Goal: Use online tool/utility: Utilize a website feature to perform a specific function

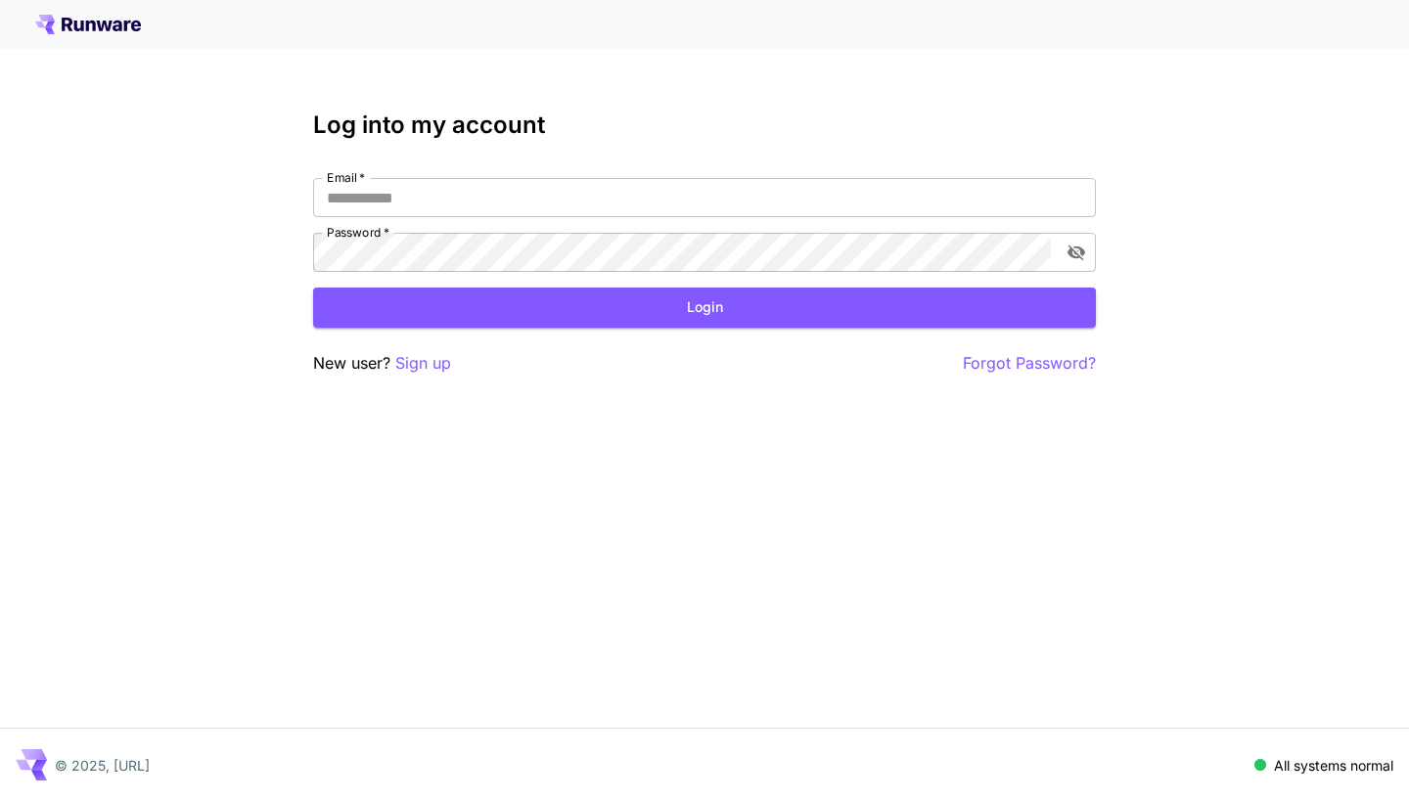
type input "**********"
click at [542, 173] on div "**********" at bounding box center [704, 244] width 783 height 264
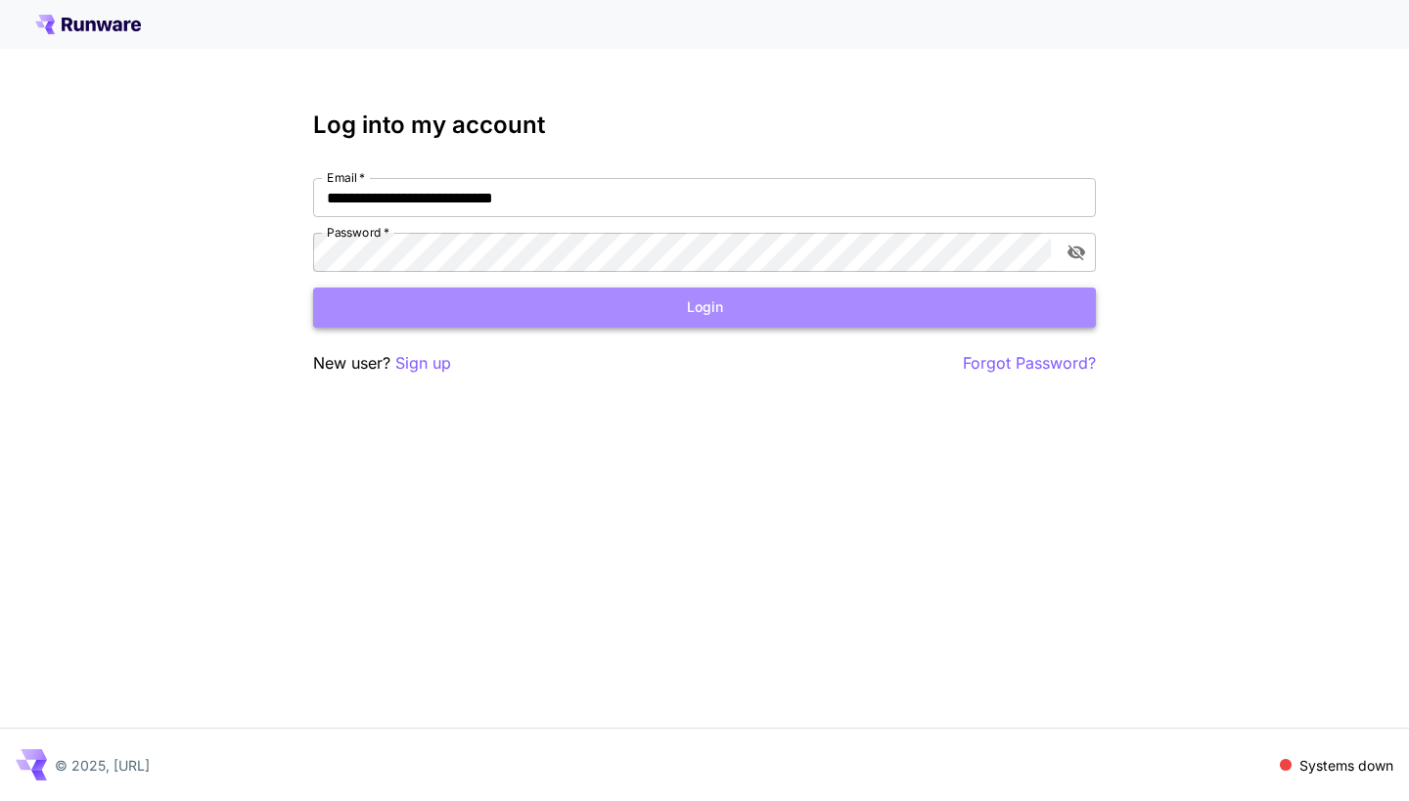
click at [575, 317] on button "Login" at bounding box center [704, 308] width 783 height 40
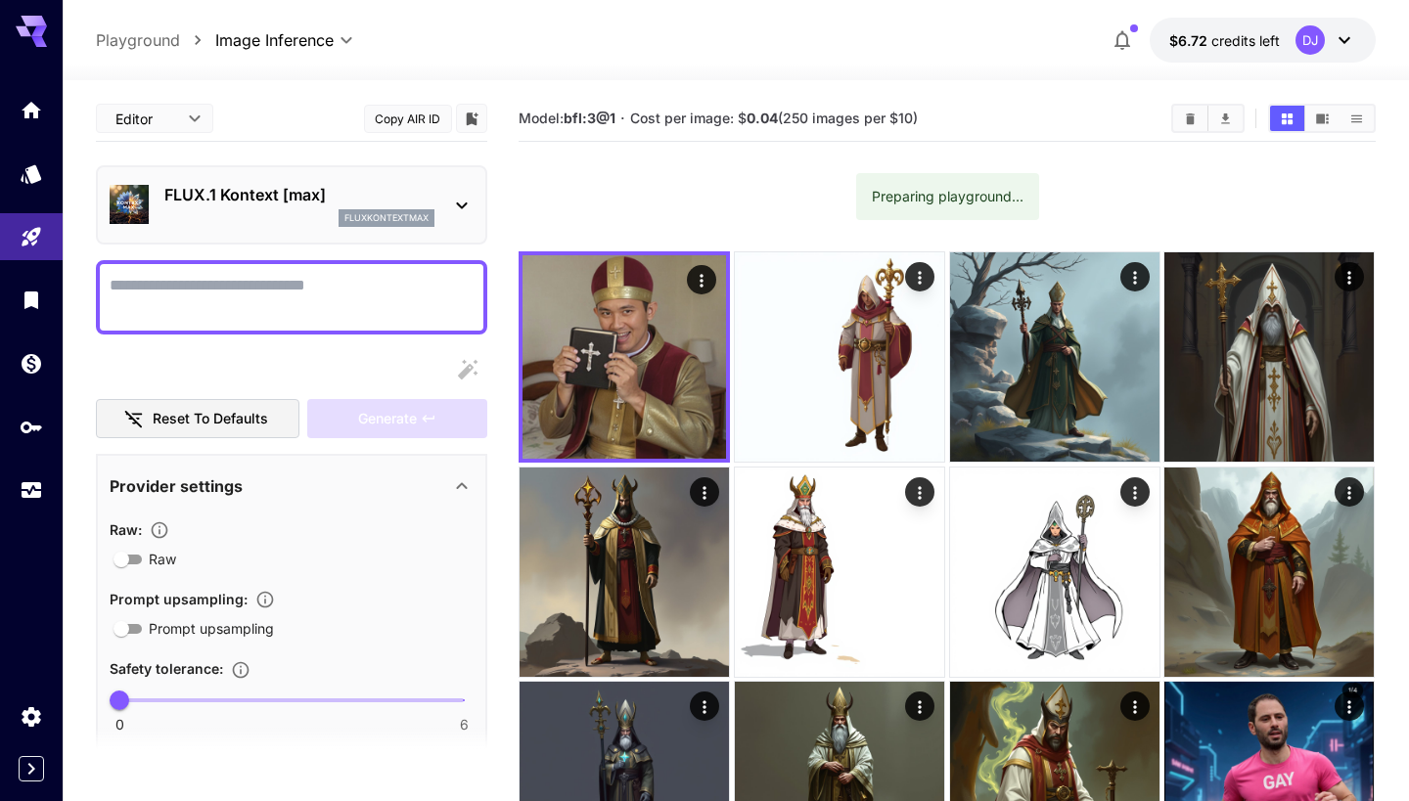
click at [224, 211] on div "fluxkontextmax" at bounding box center [299, 218] width 270 height 18
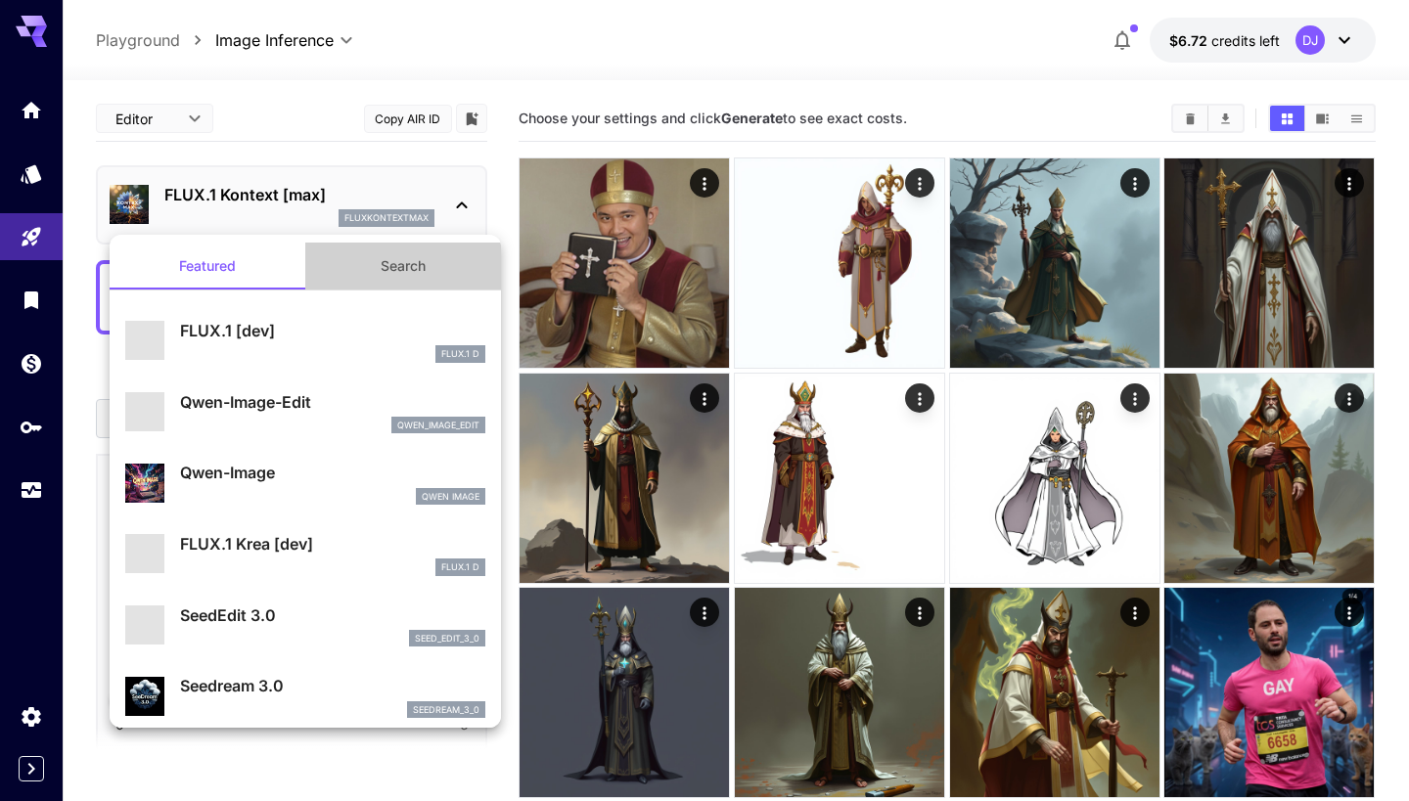
click at [409, 258] on button "Search" at bounding box center [403, 266] width 196 height 47
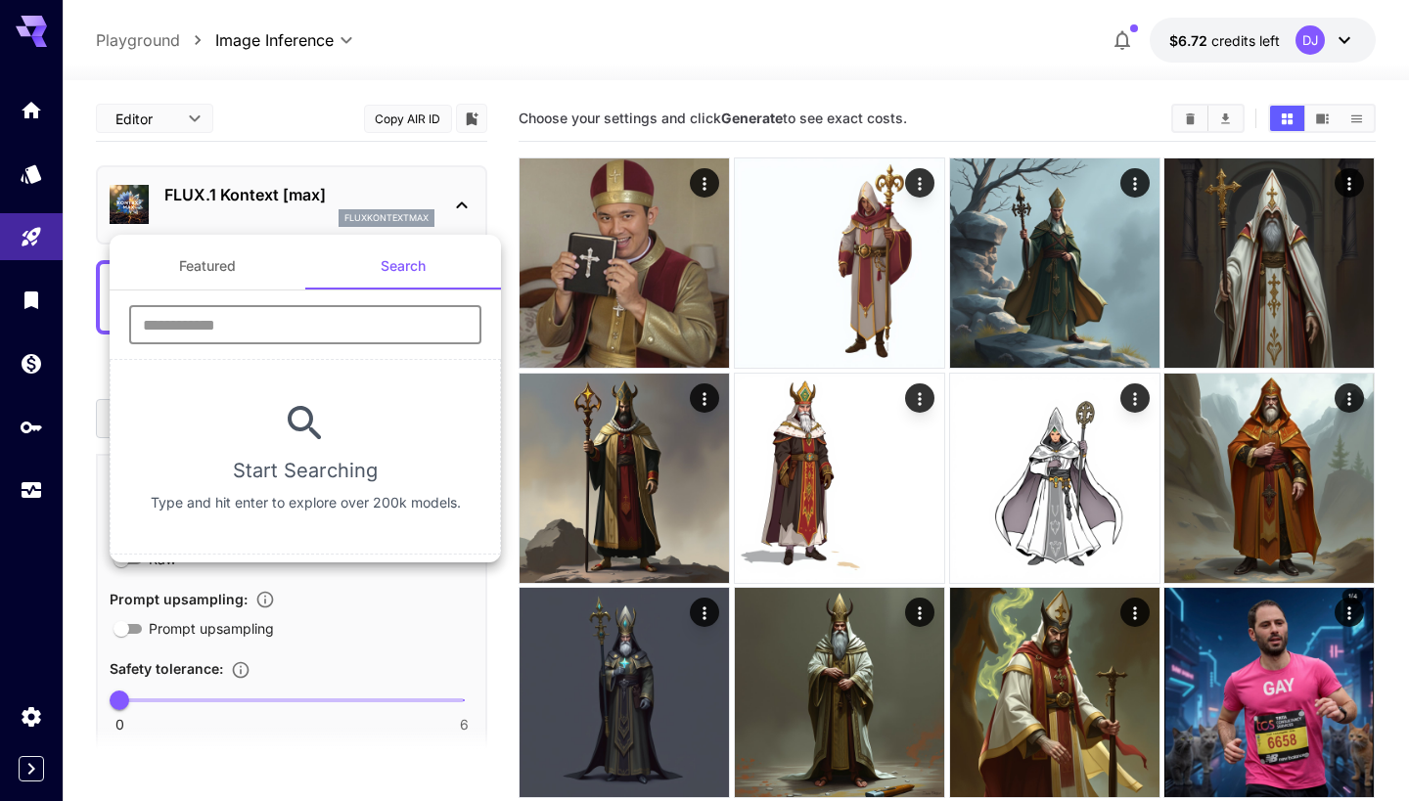
click at [269, 338] on input "text" at bounding box center [305, 324] width 352 height 39
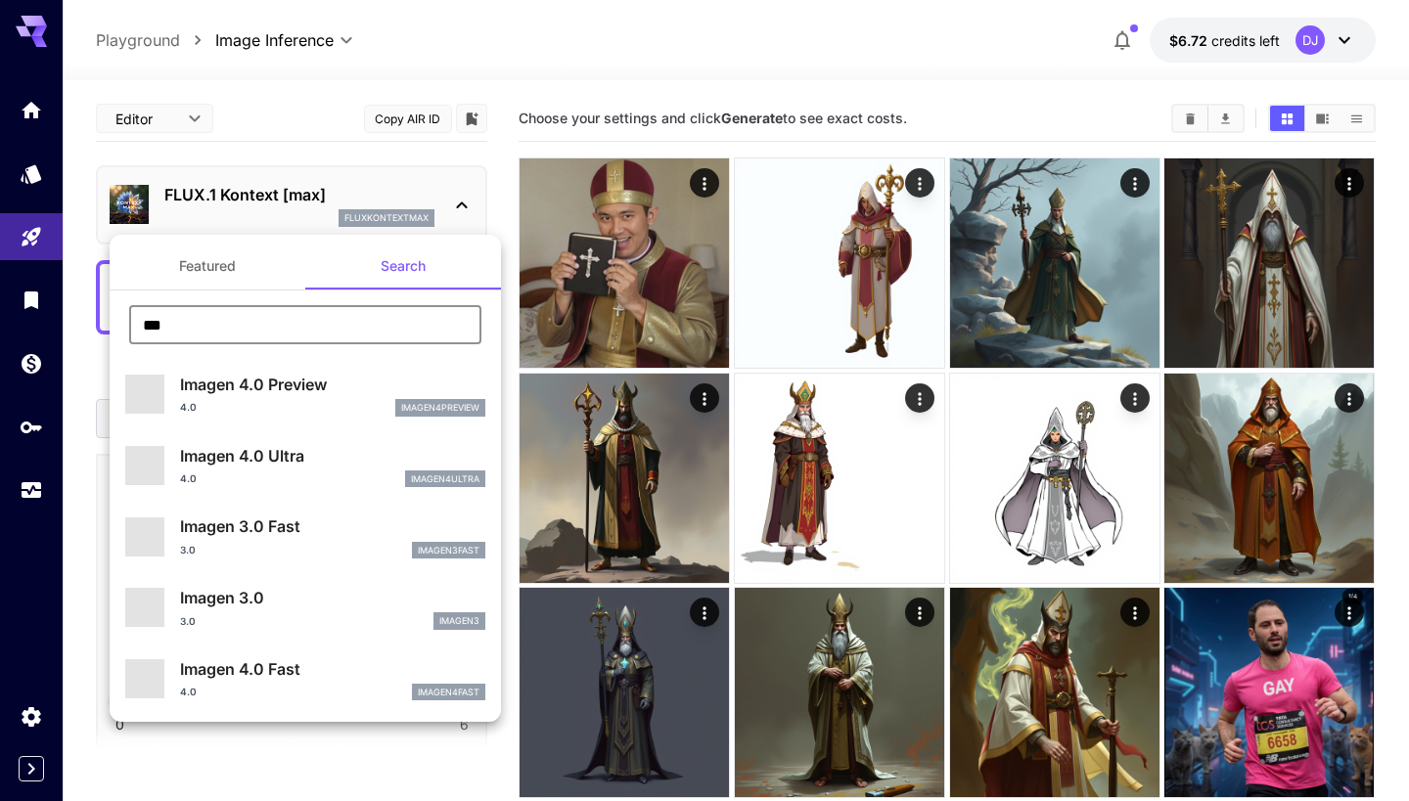
type input "****"
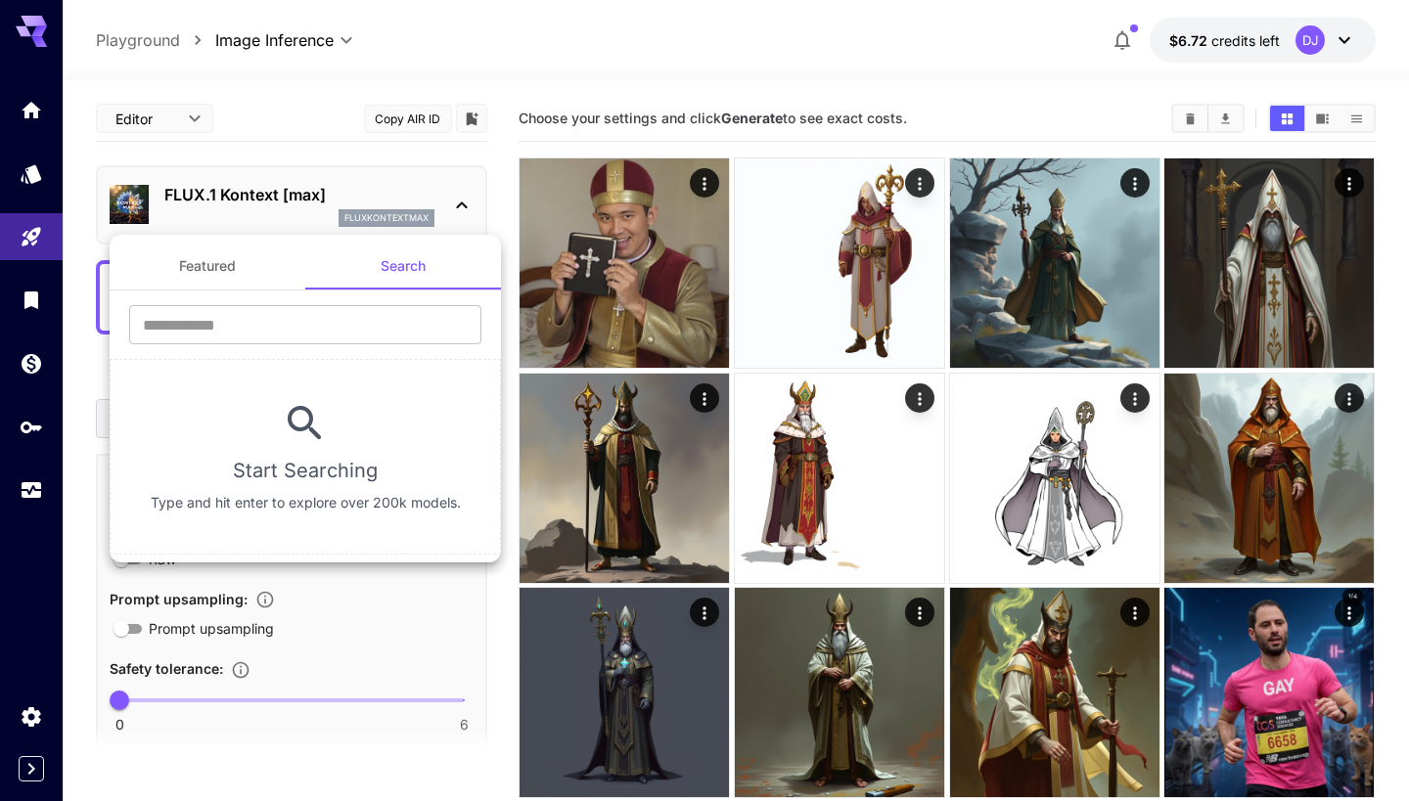
click at [224, 189] on div at bounding box center [704, 400] width 1409 height 801
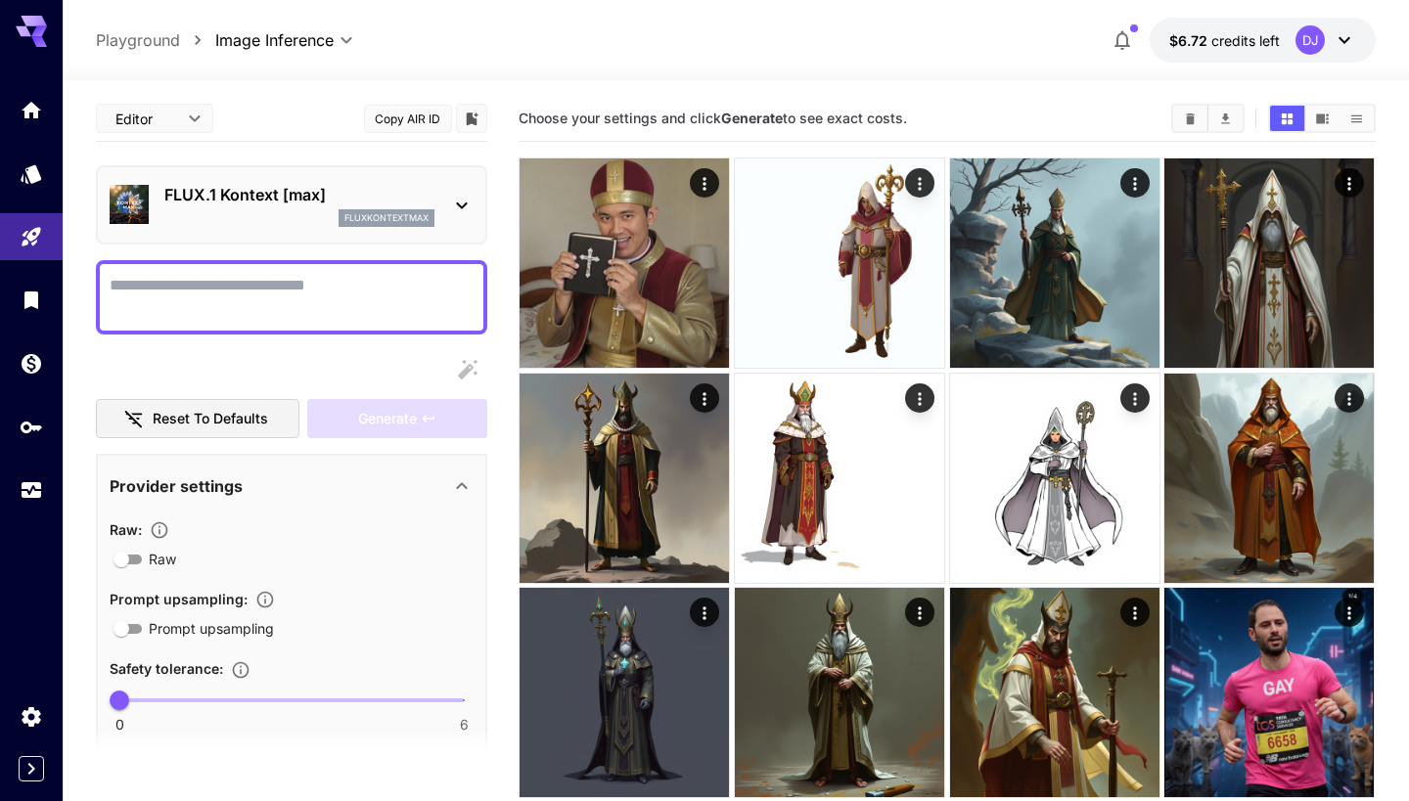
click at [250, 195] on p "FLUX.1 Kontext [max]" at bounding box center [299, 194] width 270 height 23
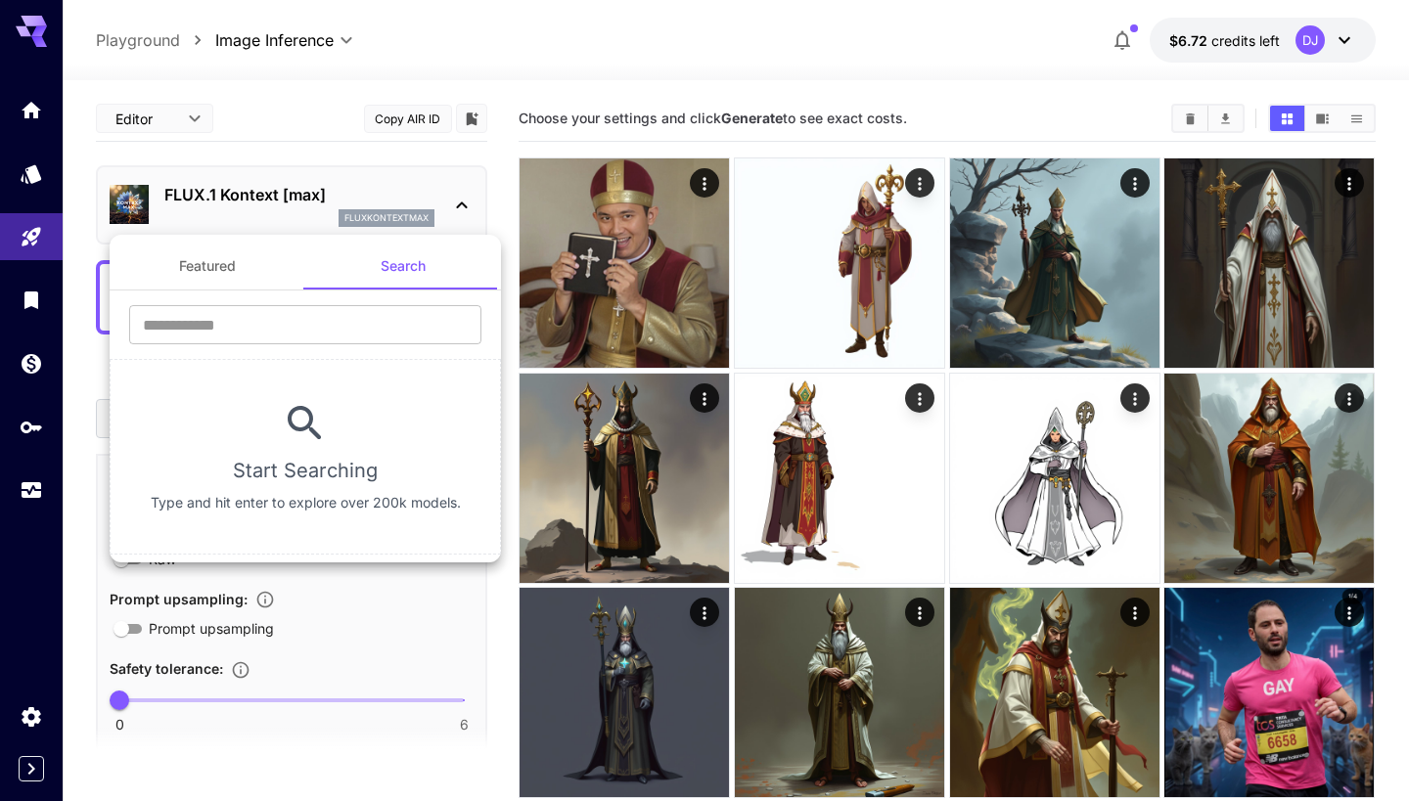
click at [261, 203] on div at bounding box center [704, 400] width 1409 height 801
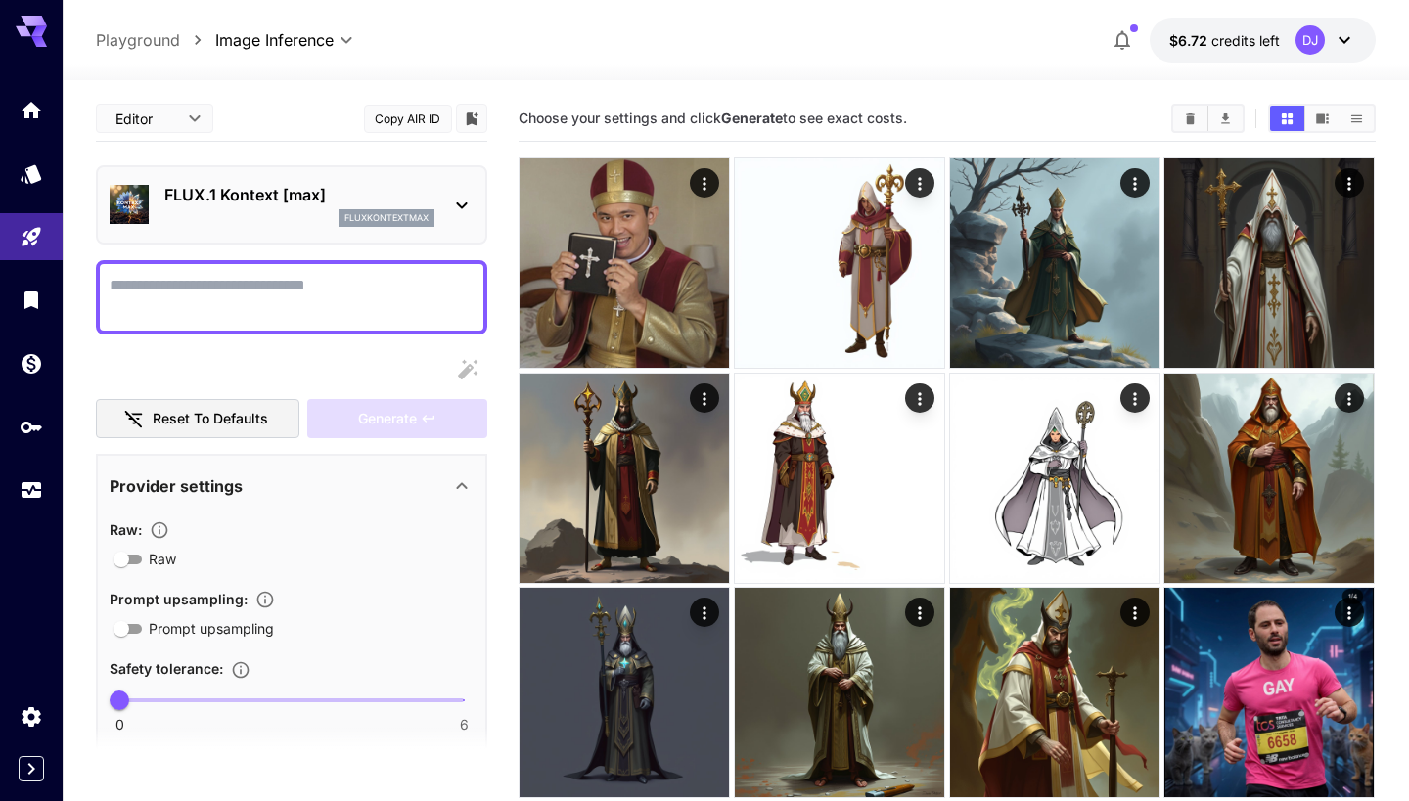
click at [232, 202] on p "FLUX.1 Kontext [max]" at bounding box center [299, 194] width 270 height 23
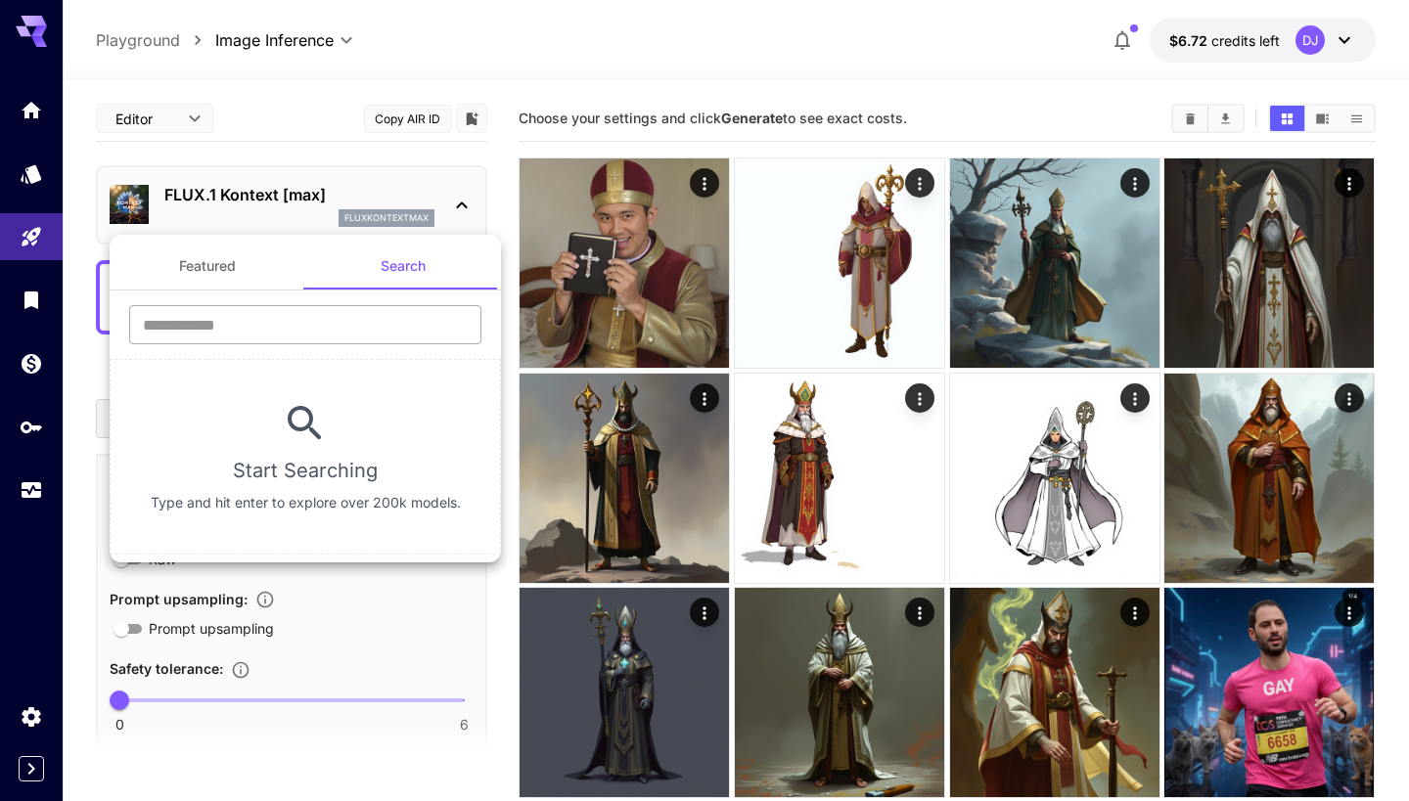
click at [250, 335] on input "text" at bounding box center [305, 324] width 352 height 39
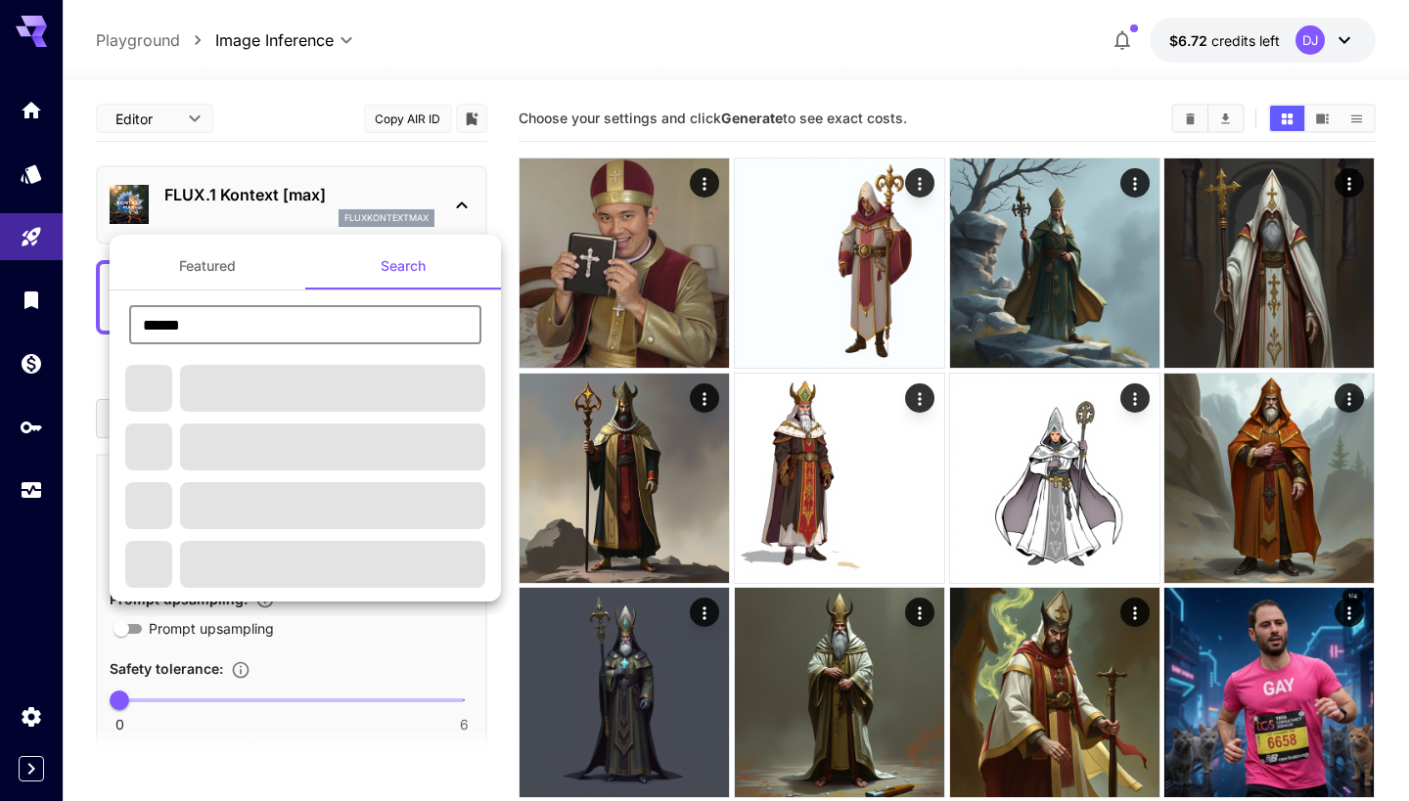
type input "******"
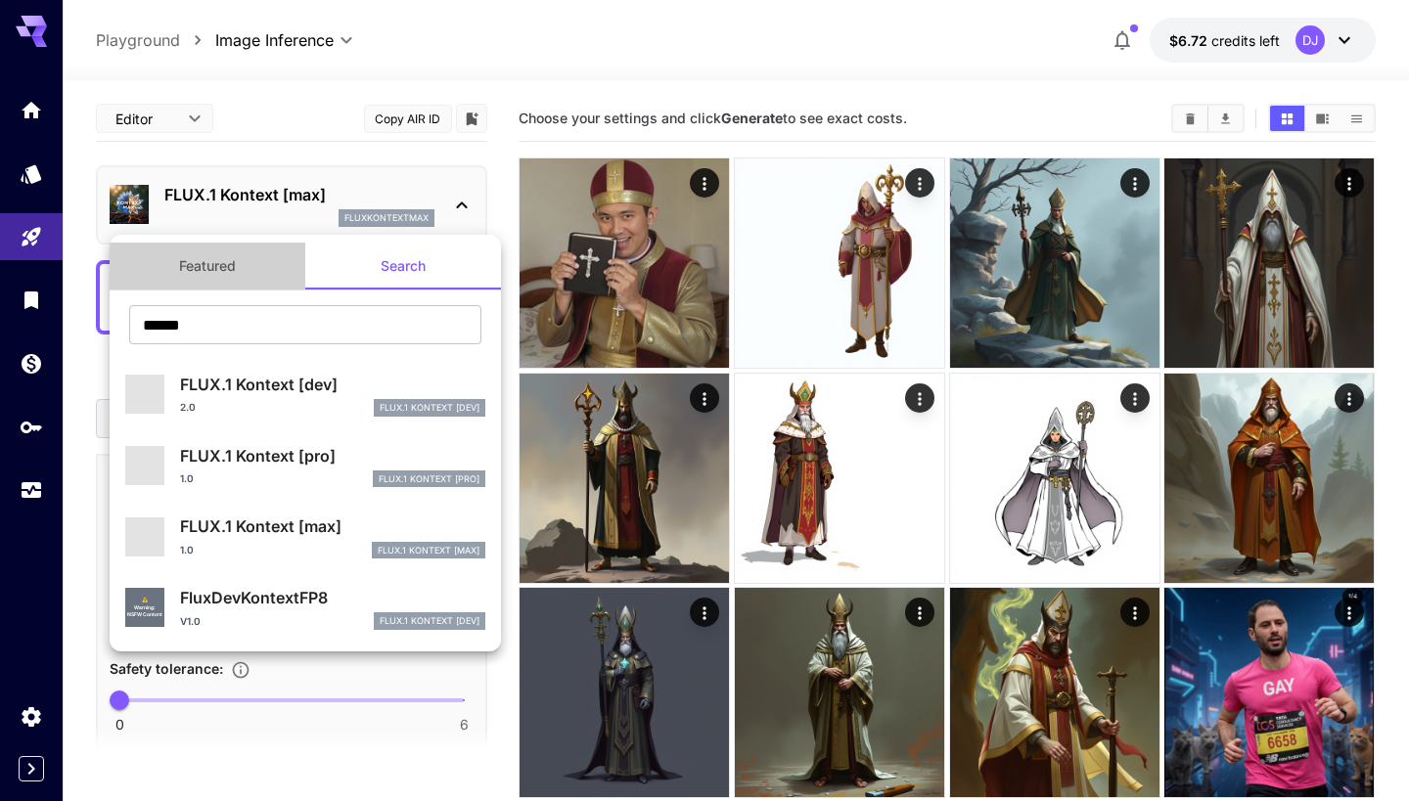
click at [204, 267] on button "Featured" at bounding box center [208, 266] width 196 height 47
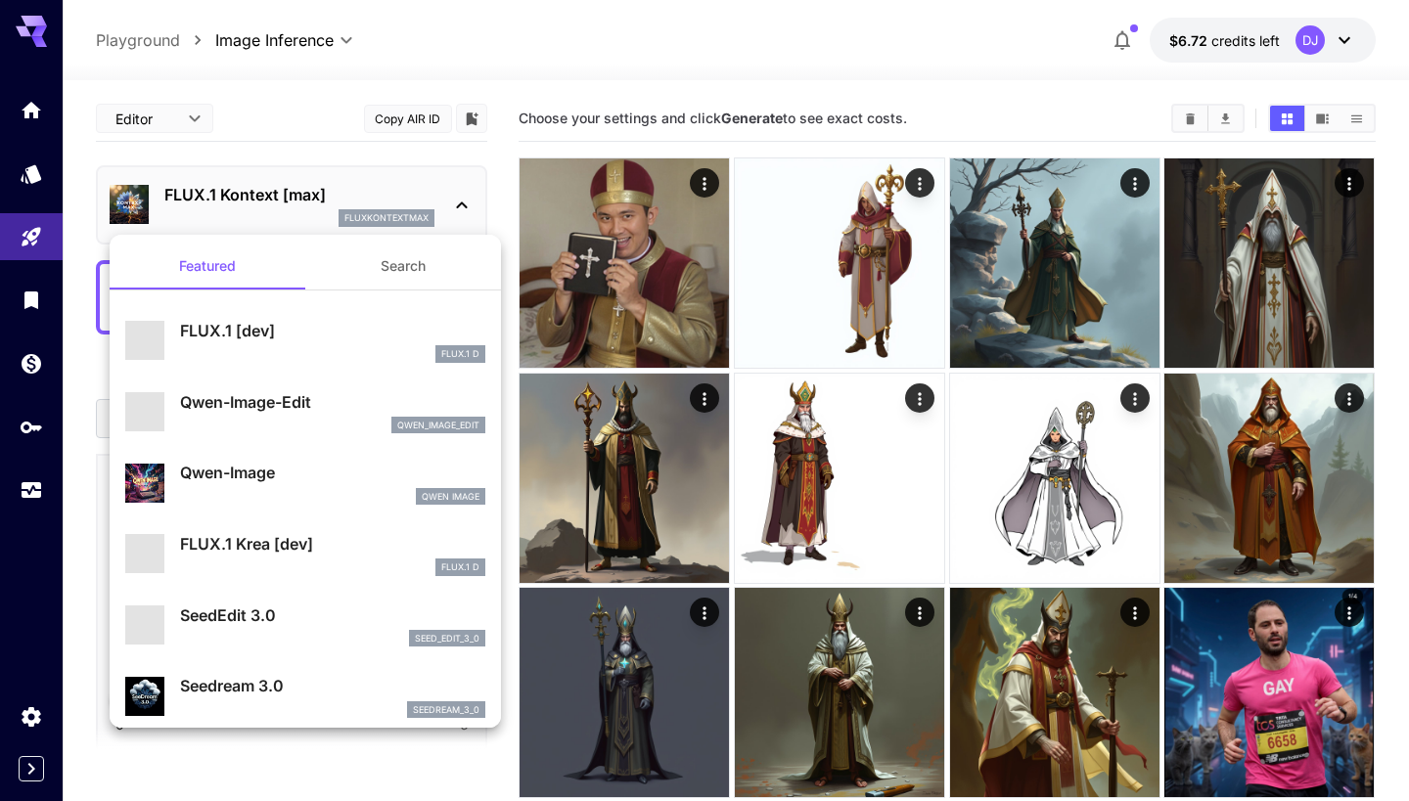
click at [253, 390] on p "Qwen-Image-Edit" at bounding box center [332, 401] width 305 height 23
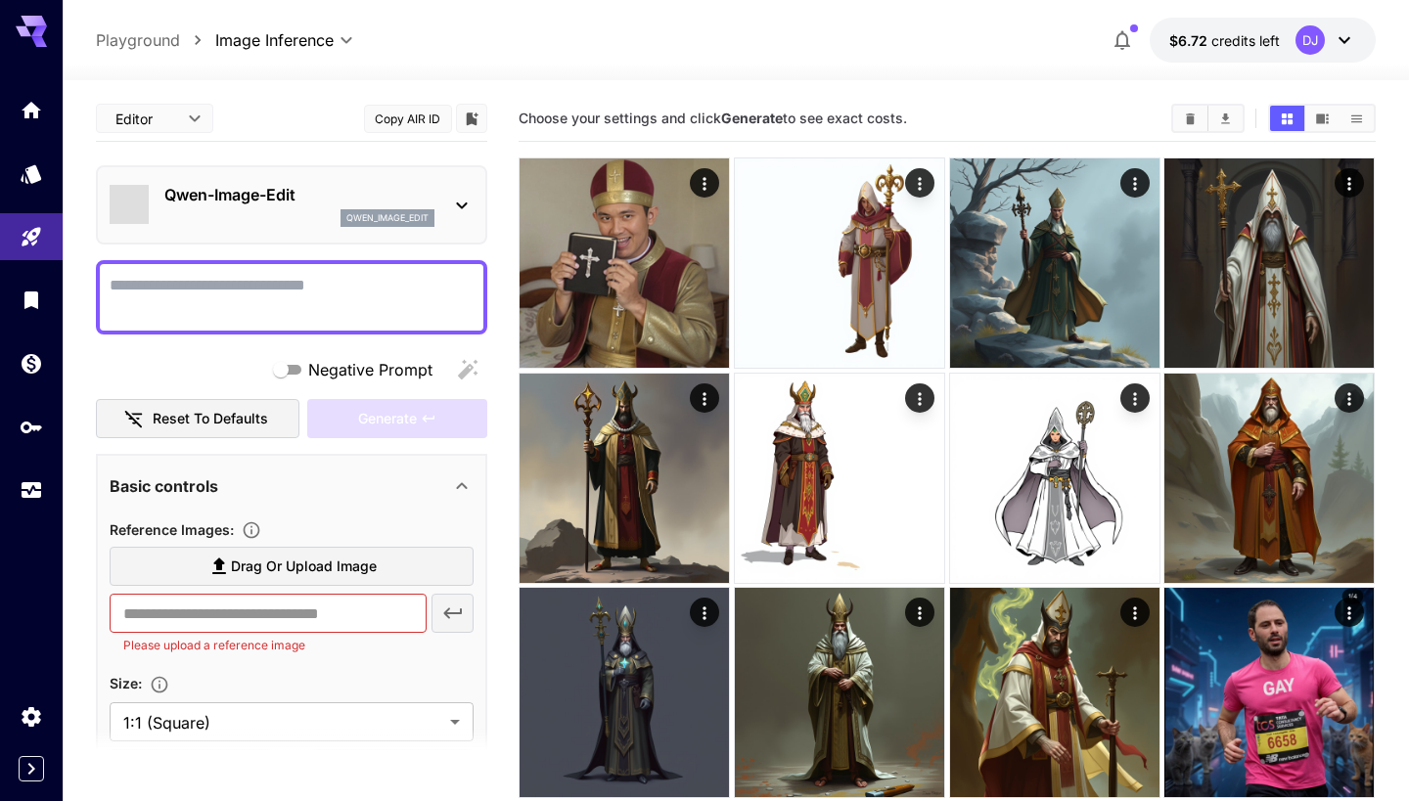
scroll to position [74, 0]
click at [210, 216] on div "qwen_image_edit" at bounding box center [299, 218] width 270 height 18
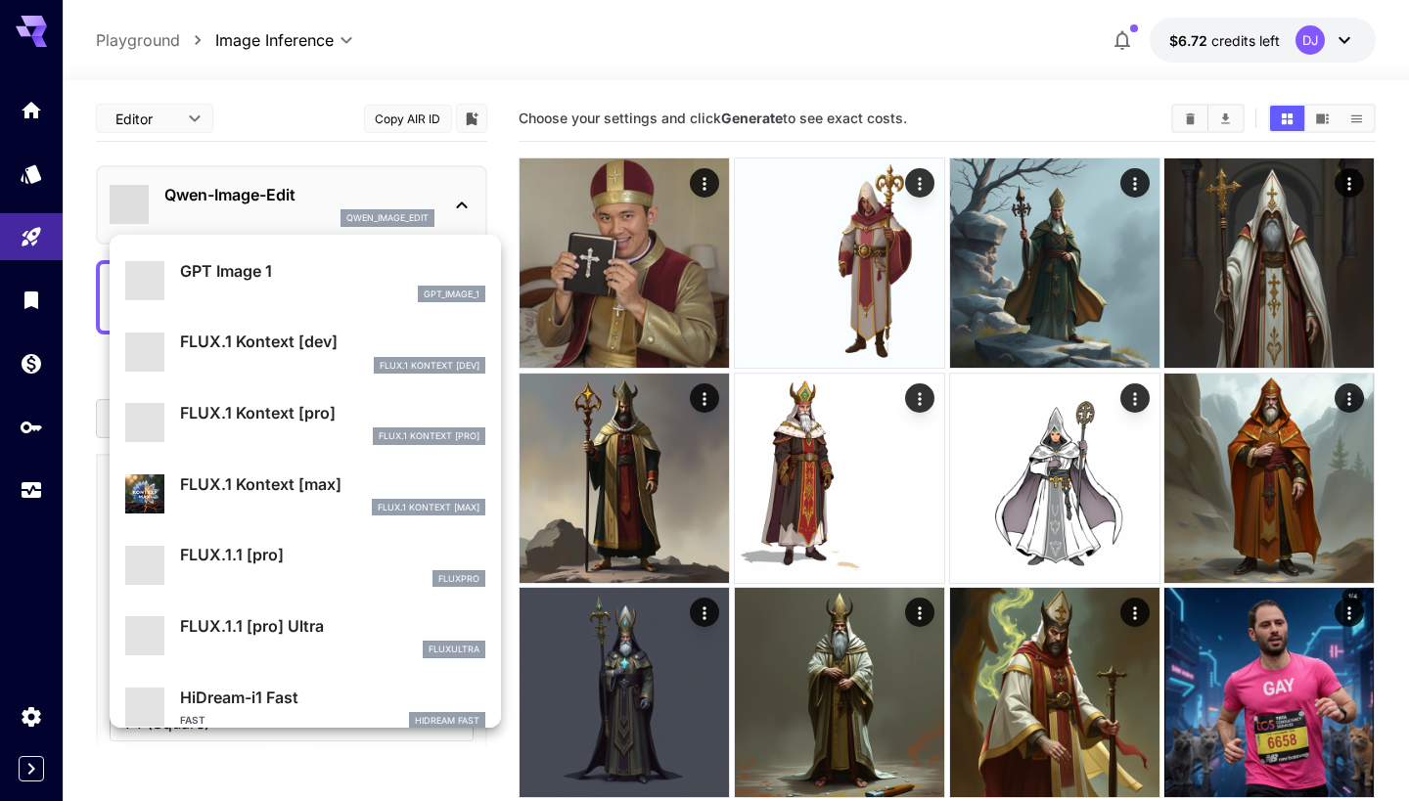
scroll to position [1061, 0]
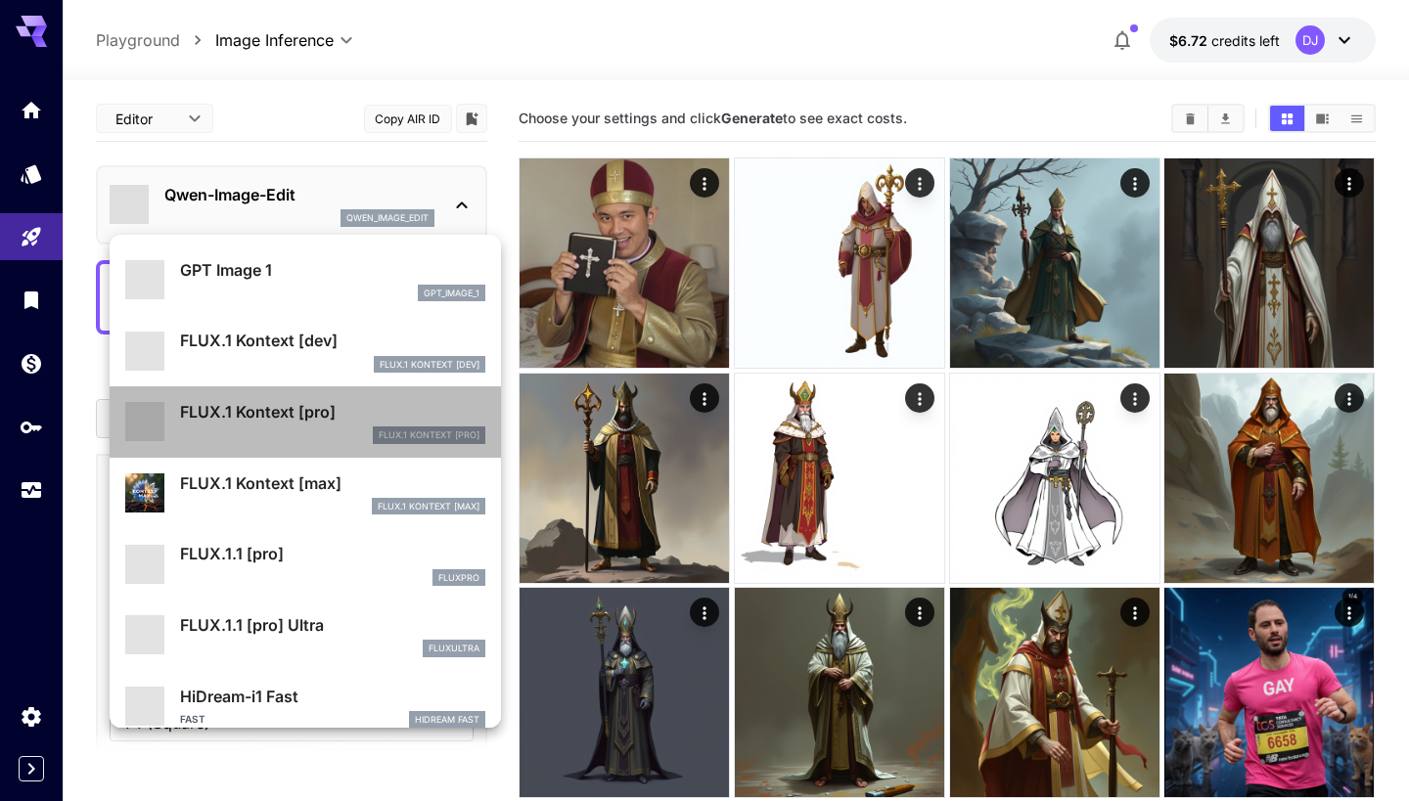
click at [333, 408] on p "FLUX.1 Kontext [pro]" at bounding box center [332, 411] width 305 height 23
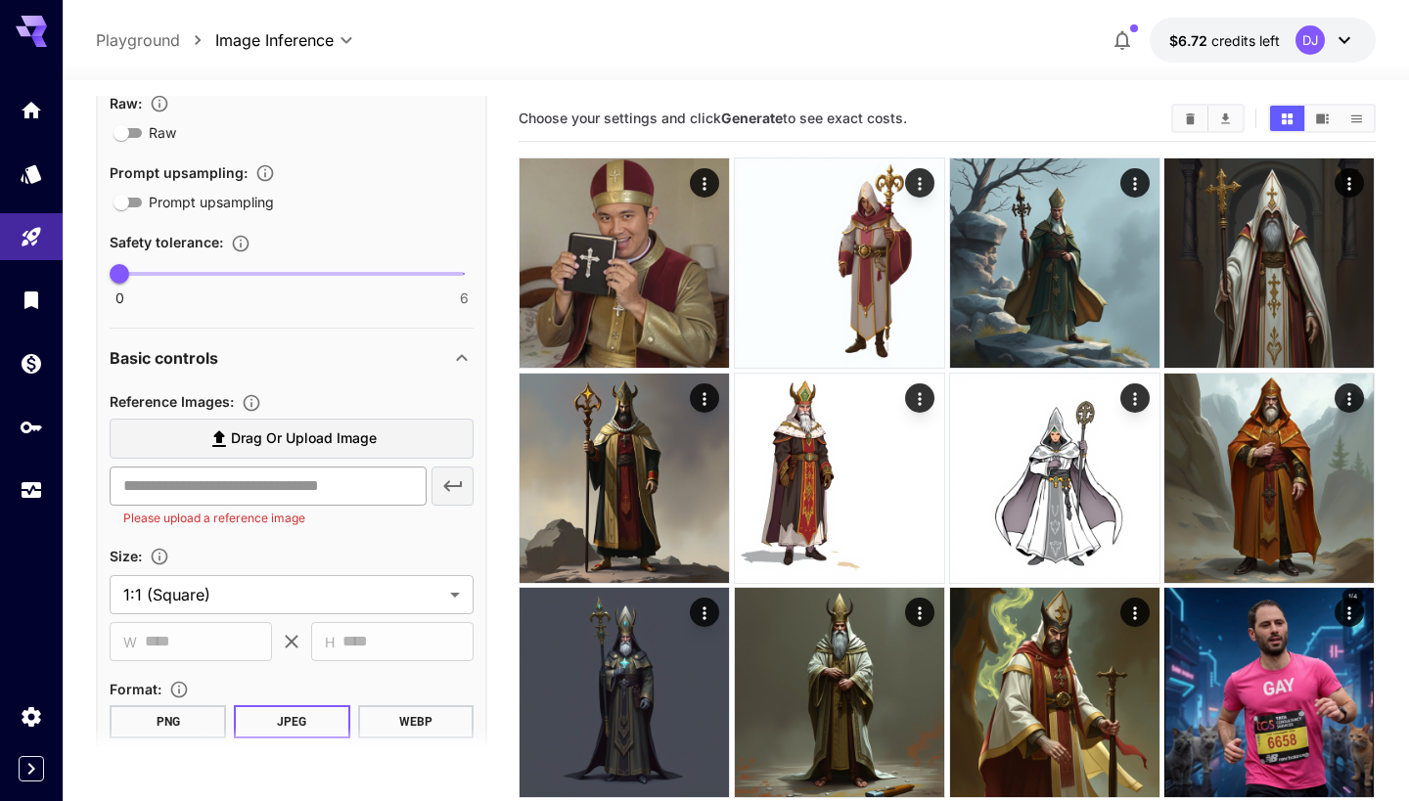
scroll to position [427, 0]
click at [349, 437] on span "Drag or upload image" at bounding box center [304, 439] width 146 height 24
click at [0, 0] on input "Drag or upload image" at bounding box center [0, 0] width 0 height 0
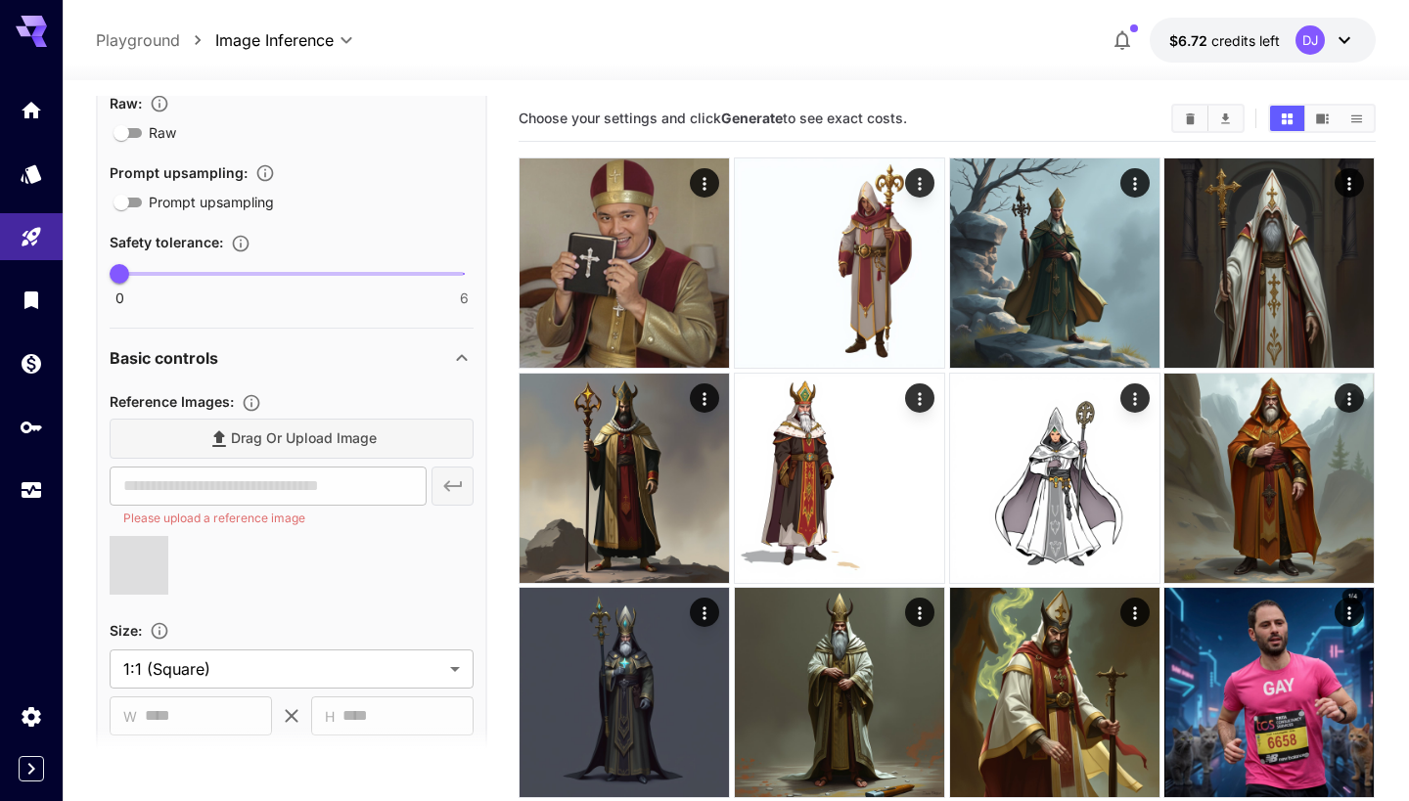
type input "**********"
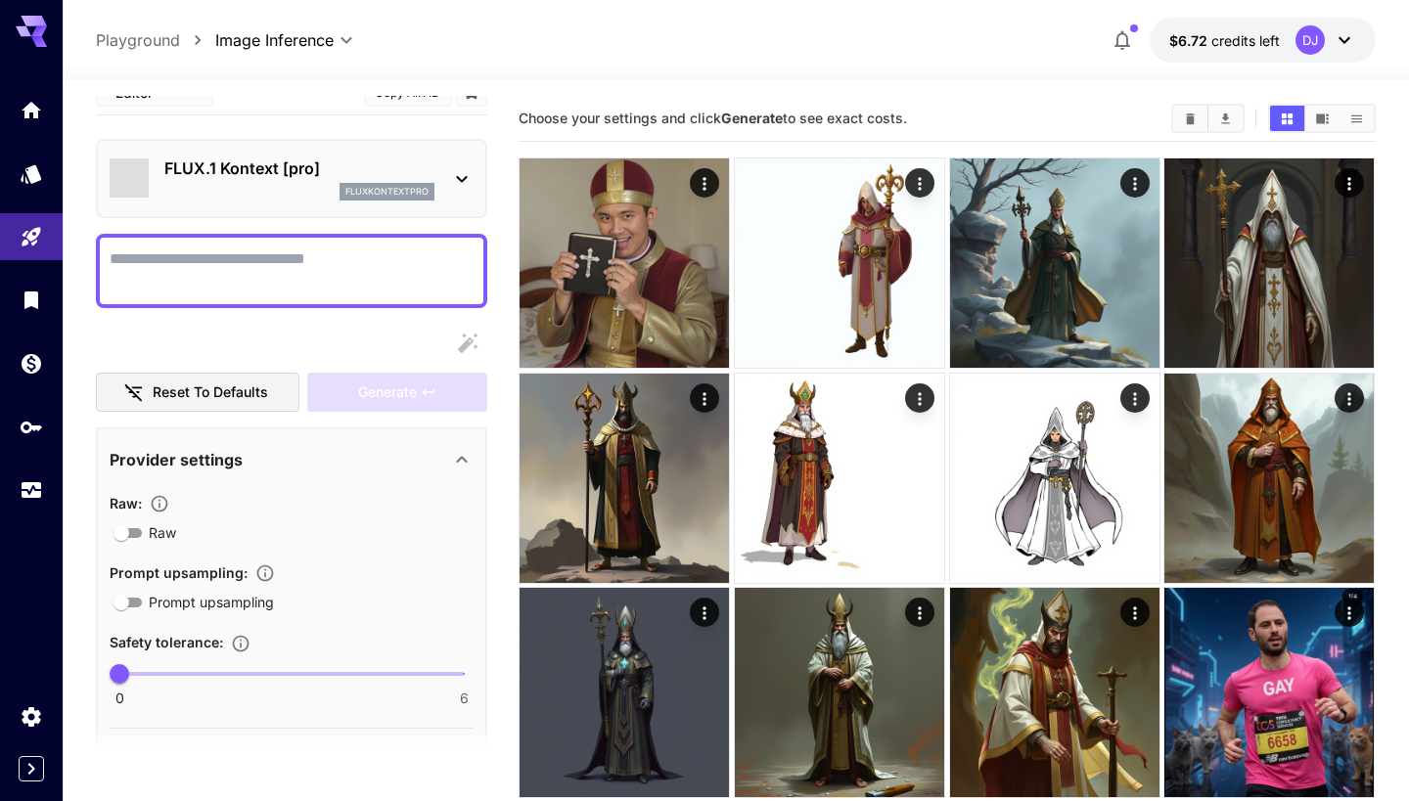
scroll to position [0, 0]
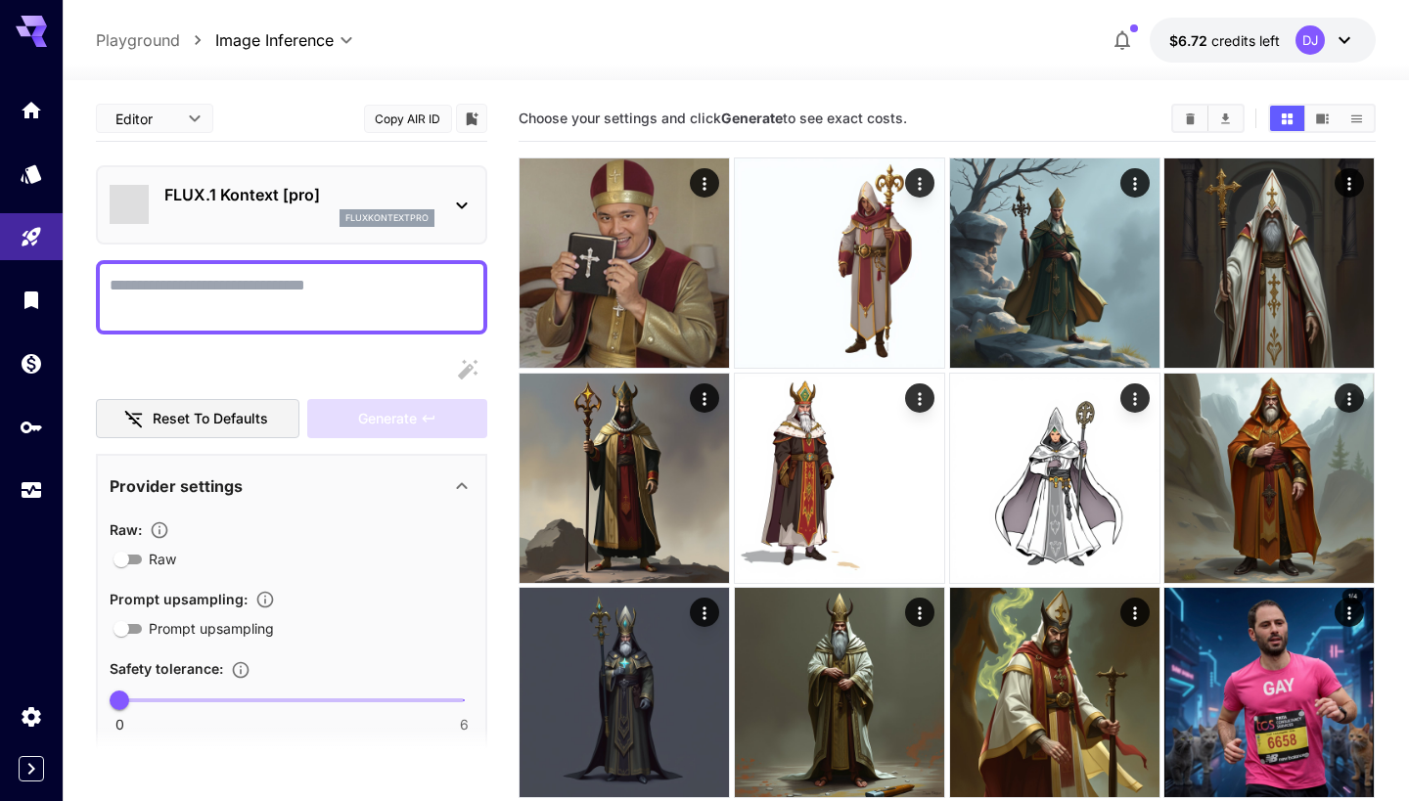
click at [242, 295] on textarea "Raw" at bounding box center [292, 297] width 364 height 47
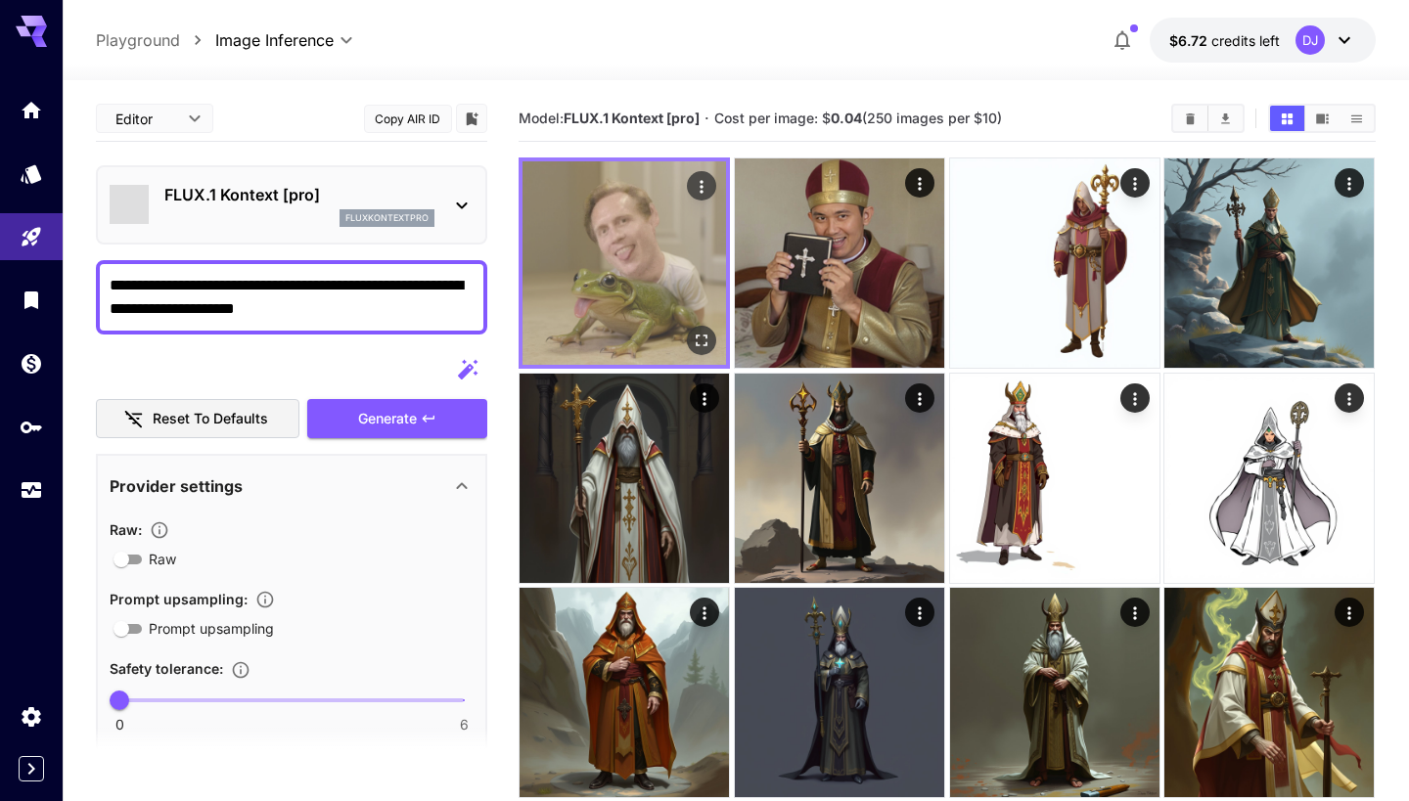
type textarea "**********"
click at [593, 331] on img at bounding box center [624, 263] width 204 height 204
click at [632, 291] on img at bounding box center [624, 263] width 204 height 204
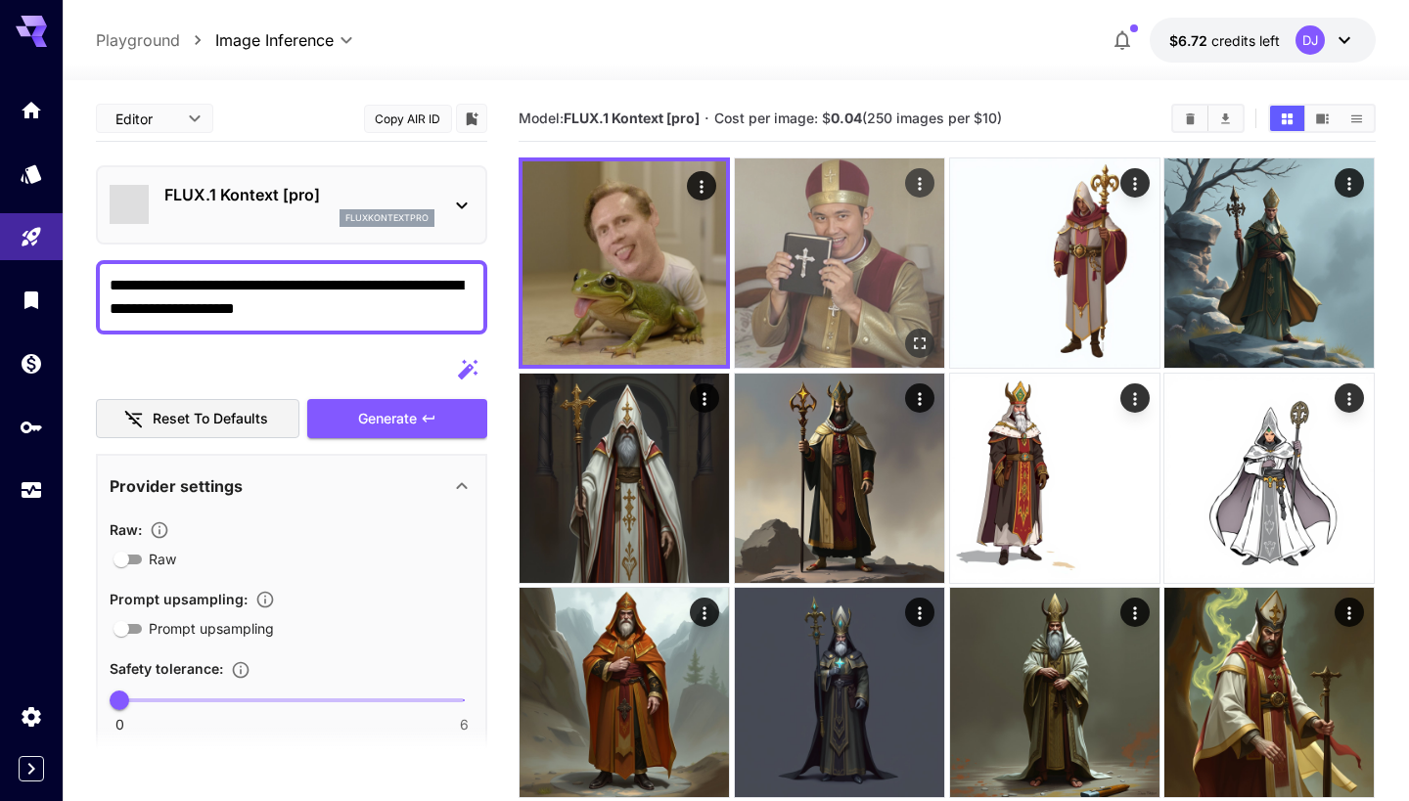
click at [755, 253] on img at bounding box center [839, 263] width 209 height 209
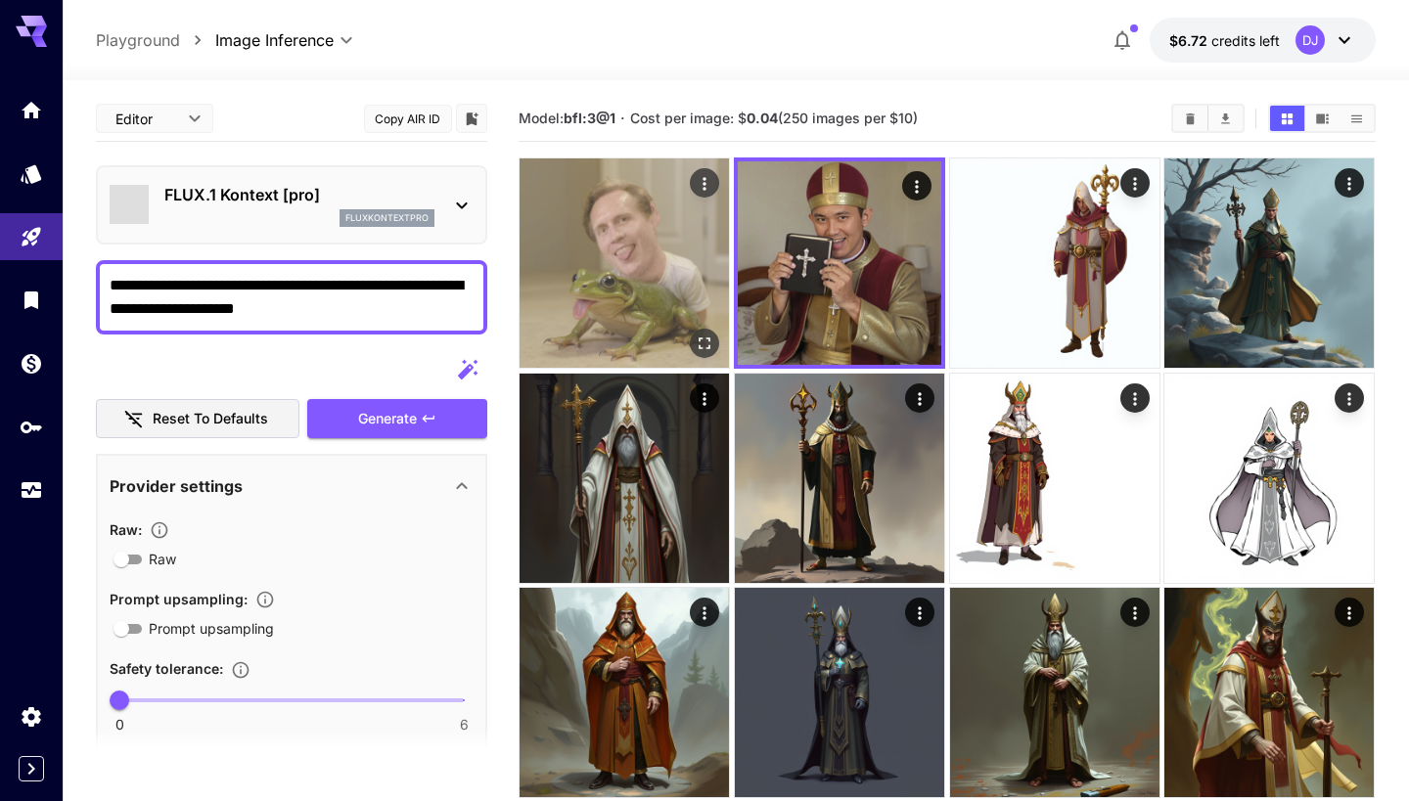
click at [651, 249] on img at bounding box center [624, 263] width 209 height 209
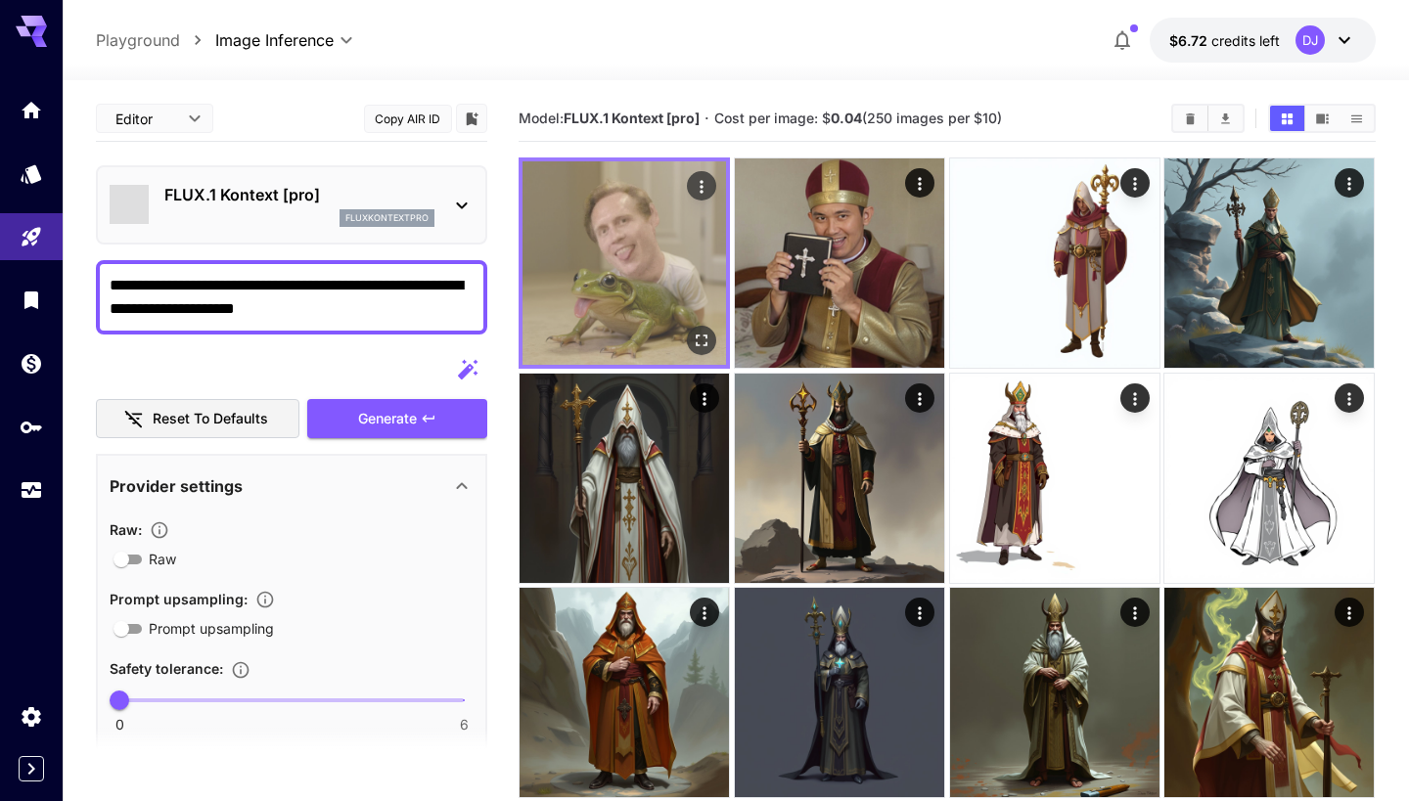
click at [651, 249] on img at bounding box center [624, 263] width 204 height 204
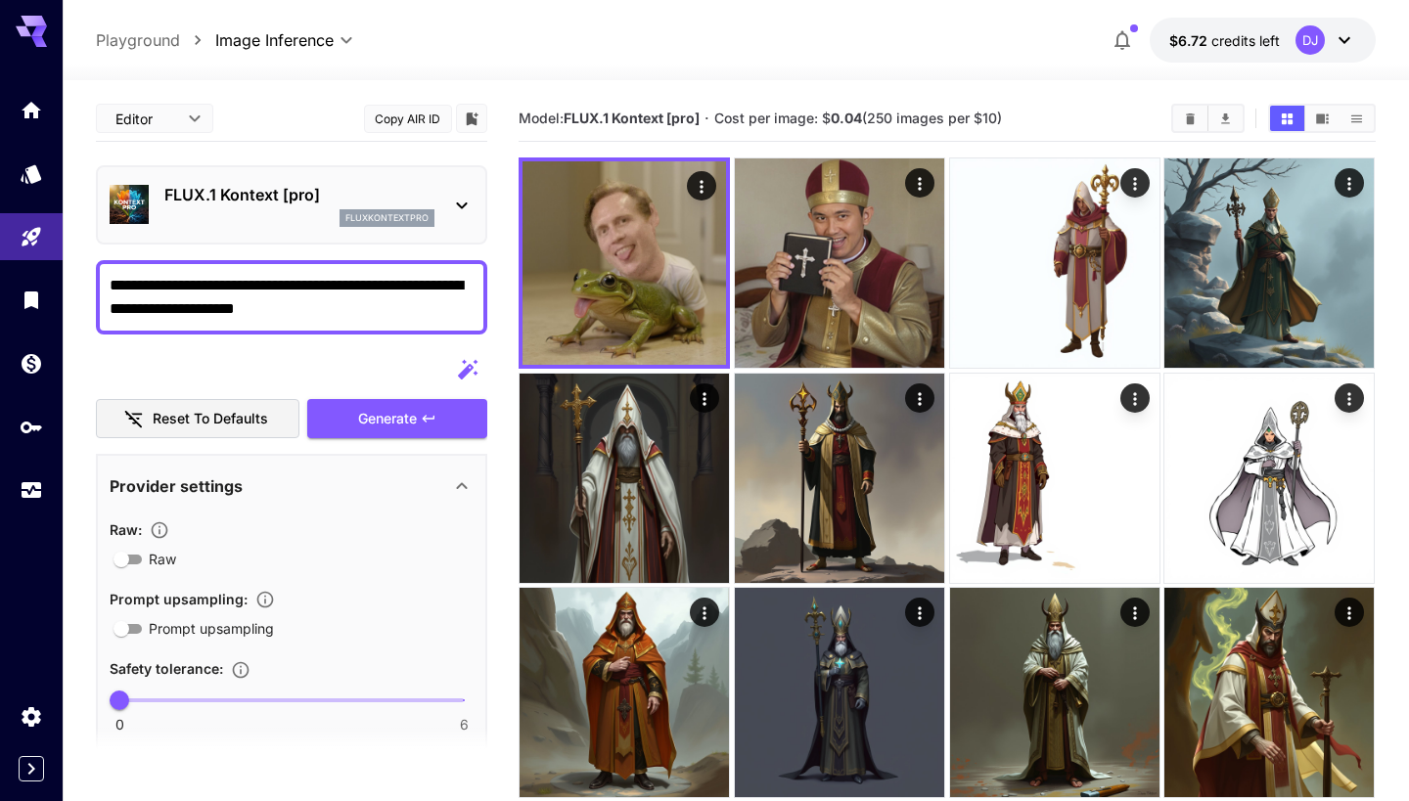
click at [297, 108] on div "Editor **** ​ Copy AIR ID" at bounding box center [291, 119] width 391 height 46
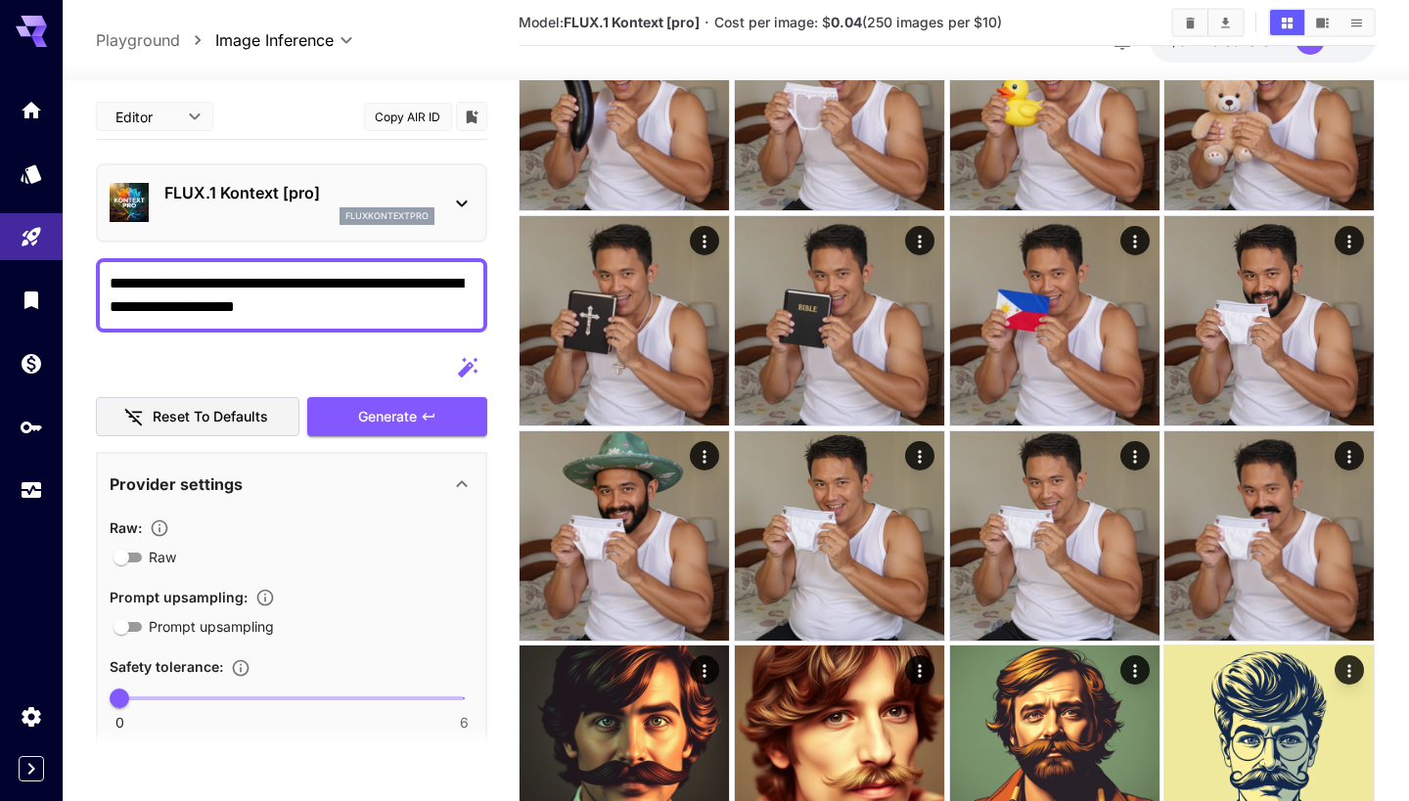
scroll to position [768, 0]
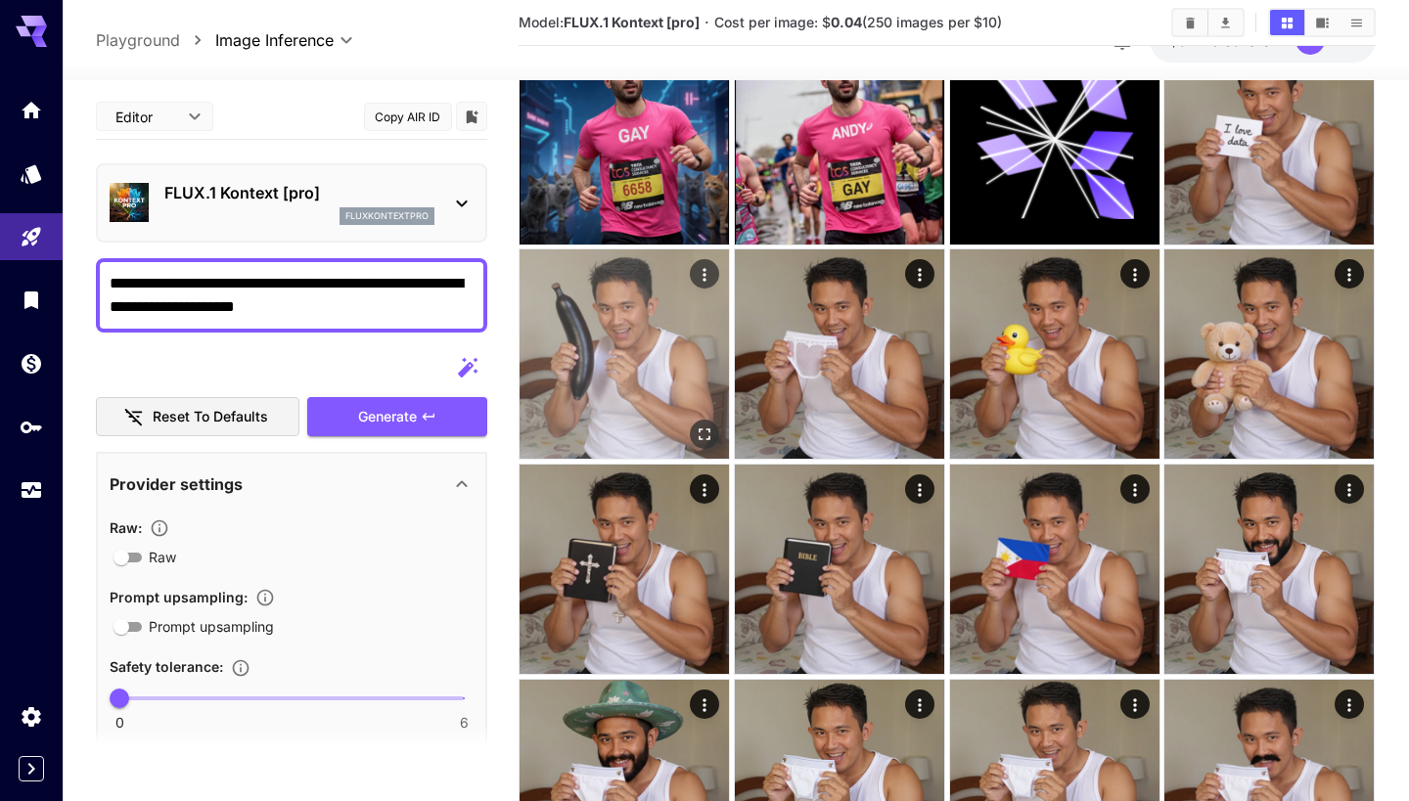
click at [592, 331] on img at bounding box center [624, 354] width 209 height 209
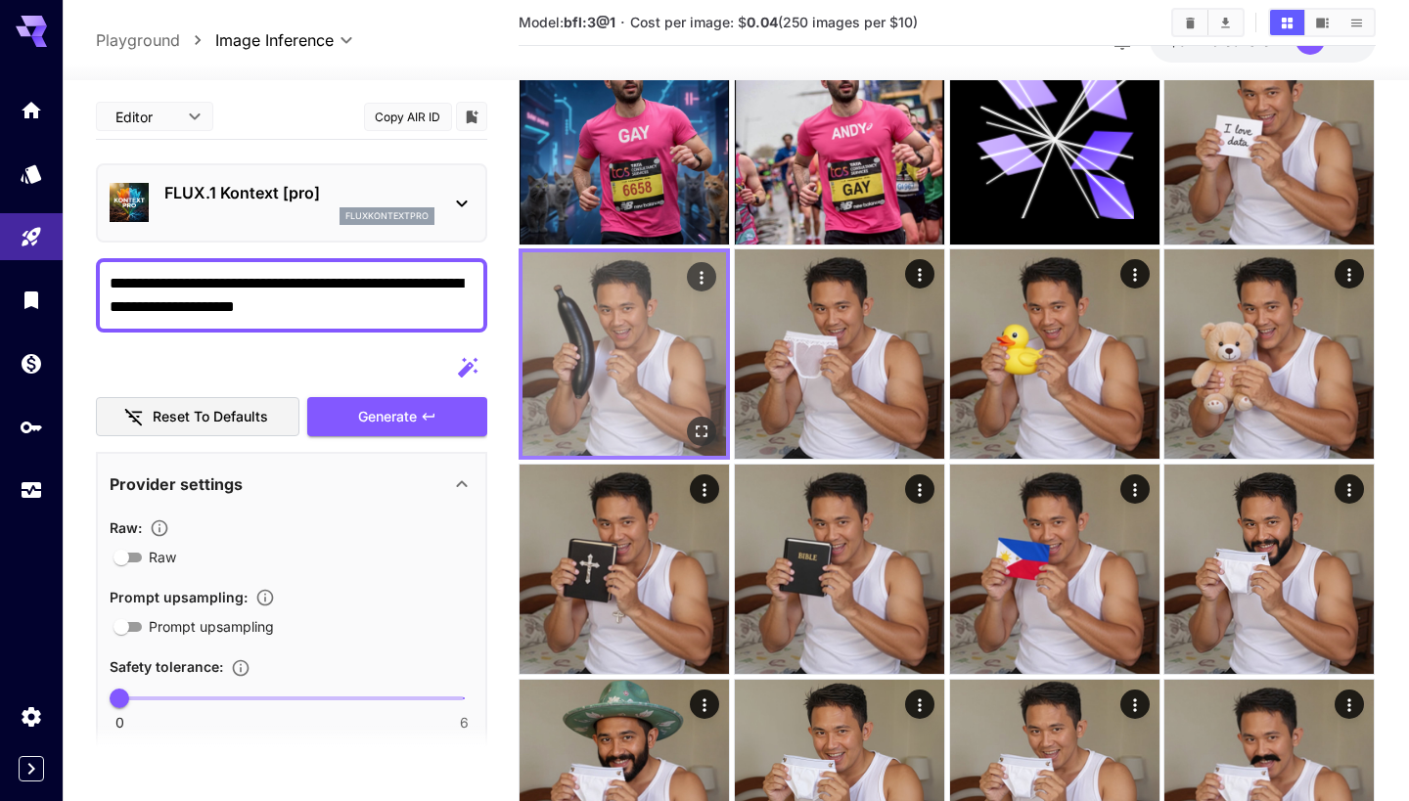
click at [592, 331] on img at bounding box center [624, 354] width 204 height 204
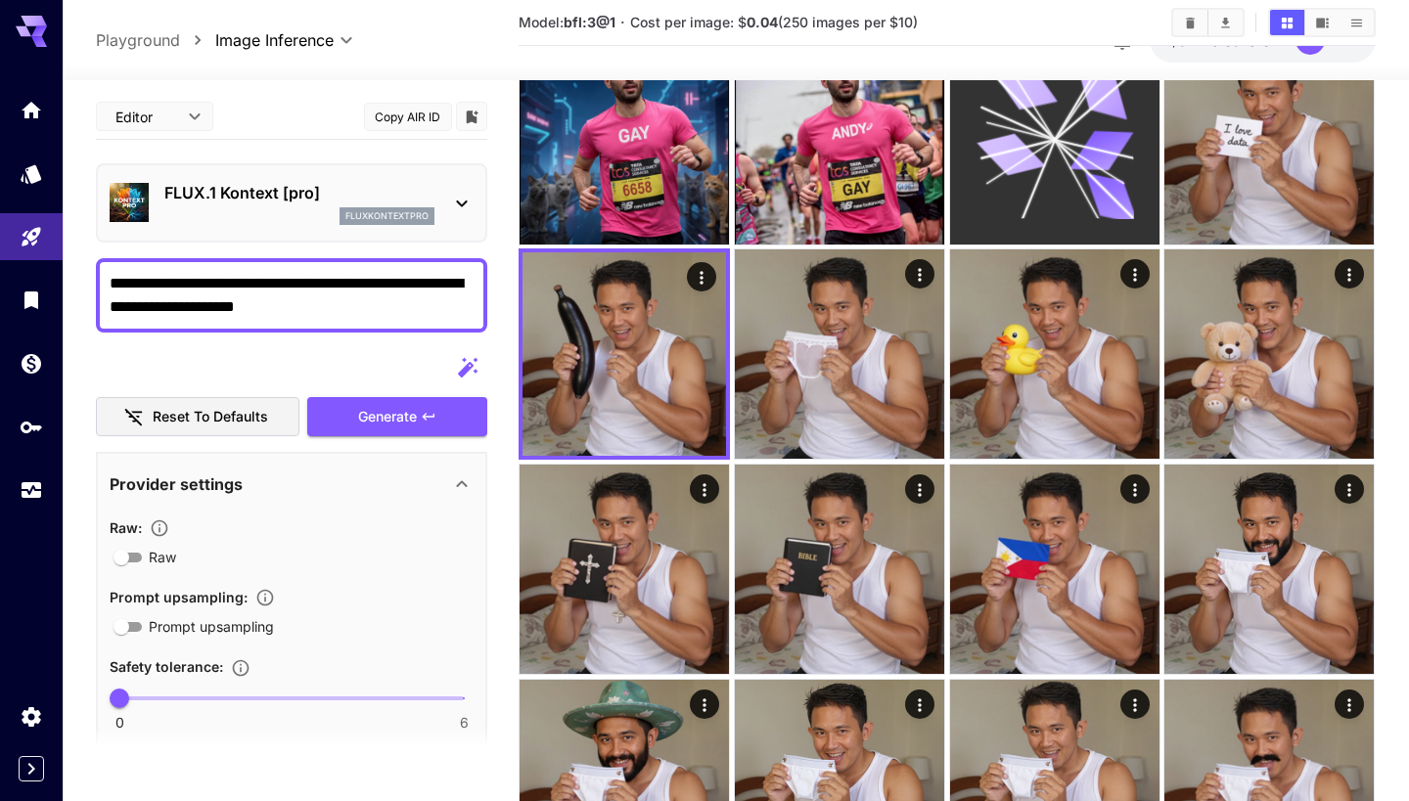
click at [1158, 138] on div at bounding box center [1054, 139] width 209 height 209
